Goal: Information Seeking & Learning: Learn about a topic

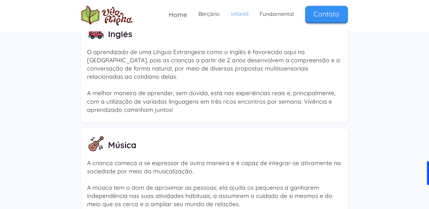
scroll to position [823, 0]
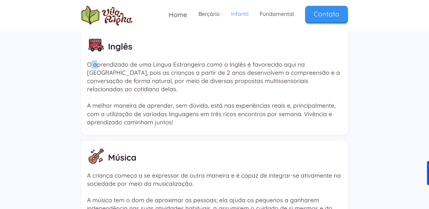
drag, startPoint x: 90, startPoint y: 62, endPoint x: 123, endPoint y: 68, distance: 32.8
click at [108, 64] on p "O aprendizado de uma Língua Estrangeira como o Inglês é favorecido aqui na [GEO…" at bounding box center [214, 93] width 255 height 66
drag, startPoint x: 123, startPoint y: 68, endPoint x: 237, endPoint y: 79, distance: 114.9
click at [237, 79] on p "O aprendizado de uma Língua Estrangeira como o Inglês é favorecido aqui na [GEO…" at bounding box center [214, 93] width 255 height 66
drag, startPoint x: 237, startPoint y: 79, endPoint x: 228, endPoint y: 79, distance: 8.8
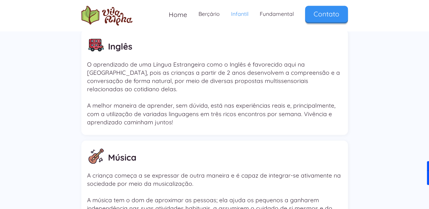
click at [228, 79] on p "O aprendizado de uma Língua Estrangeira como o Inglês é favorecido aqui na [GEO…" at bounding box center [214, 93] width 255 height 66
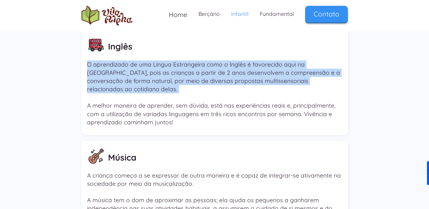
click at [228, 79] on p "O aprendizado de uma Língua Estrangeira como o Inglês é favorecido aqui na [GEO…" at bounding box center [214, 93] width 255 height 66
drag, startPoint x: 228, startPoint y: 79, endPoint x: 225, endPoint y: 81, distance: 3.6
click at [225, 81] on p "O aprendizado de uma Língua Estrangeira como o Inglês é favorecido aqui na [GEO…" at bounding box center [214, 93] width 255 height 66
click at [223, 79] on p "O aprendizado de uma Língua Estrangeira como o Inglês é favorecido aqui na [GEO…" at bounding box center [214, 93] width 255 height 66
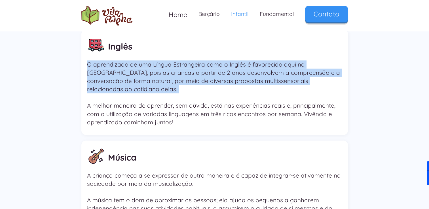
click at [222, 79] on p "O aprendizado de uma Língua Estrangeira como o Inglês é favorecido aqui na [GEO…" at bounding box center [214, 93] width 255 height 66
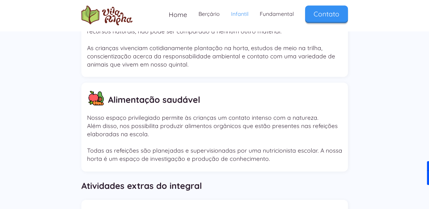
scroll to position [1305, 0]
